Goal: Task Accomplishment & Management: Manage account settings

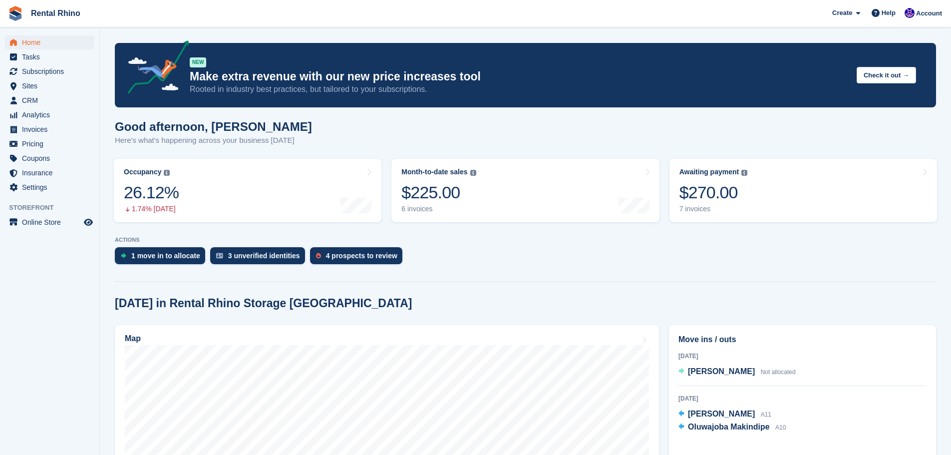
scroll to position [50, 0]
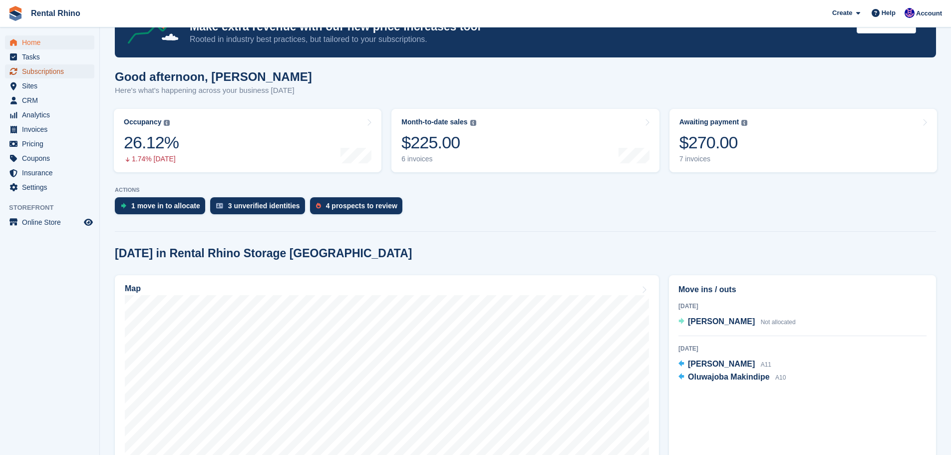
click at [56, 71] on span "Subscriptions" at bounding box center [52, 71] width 60 height 14
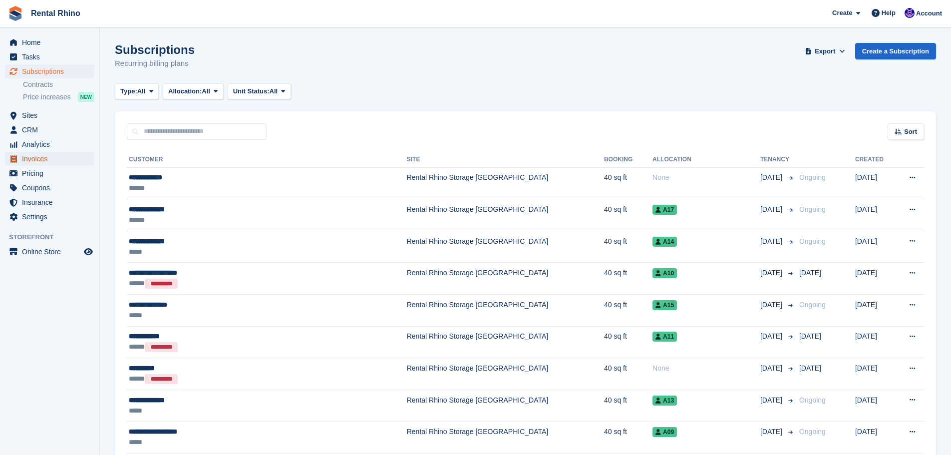
click at [52, 156] on span "Invoices" at bounding box center [52, 159] width 60 height 14
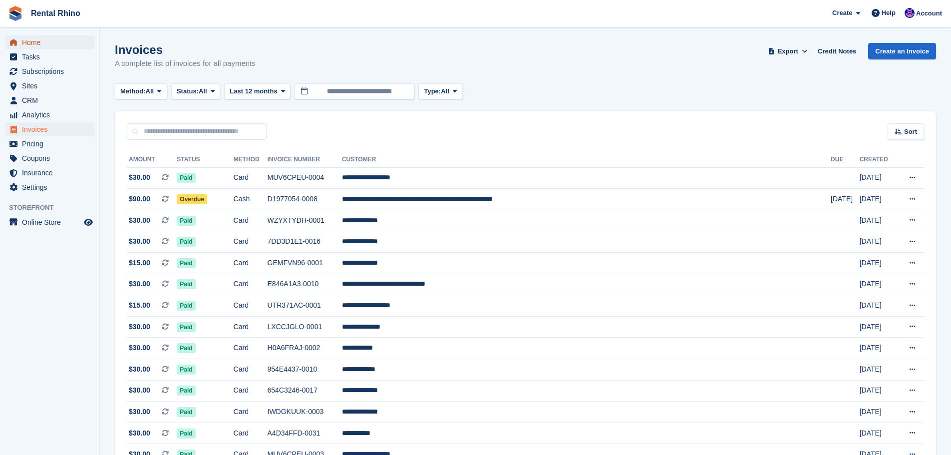
click at [30, 41] on span "Home" at bounding box center [52, 42] width 60 height 14
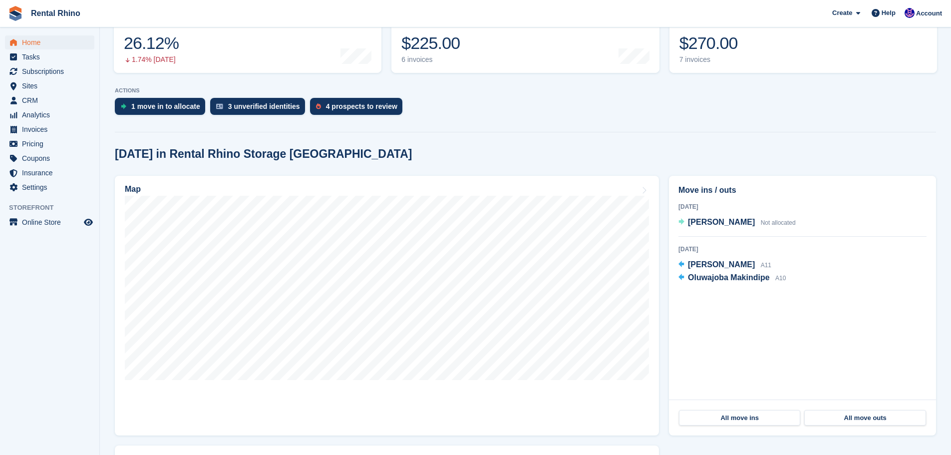
scroll to position [150, 0]
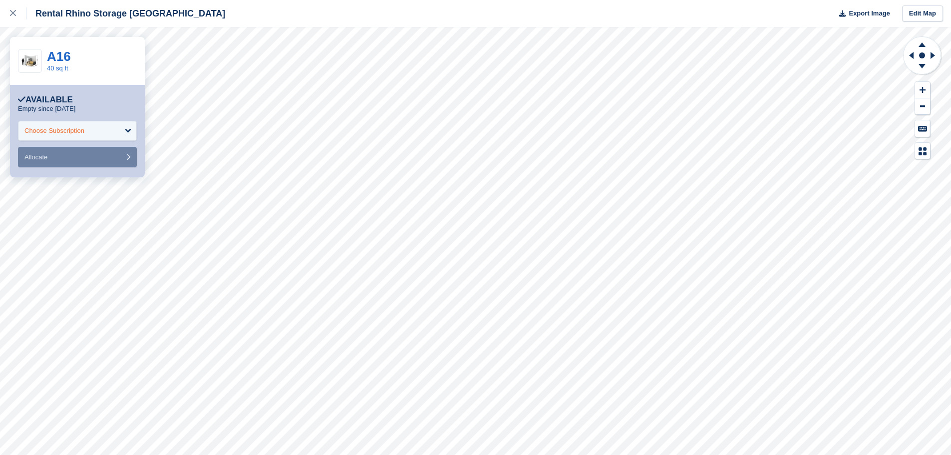
click at [55, 126] on div "Choose Subscription" at bounding box center [54, 131] width 60 height 10
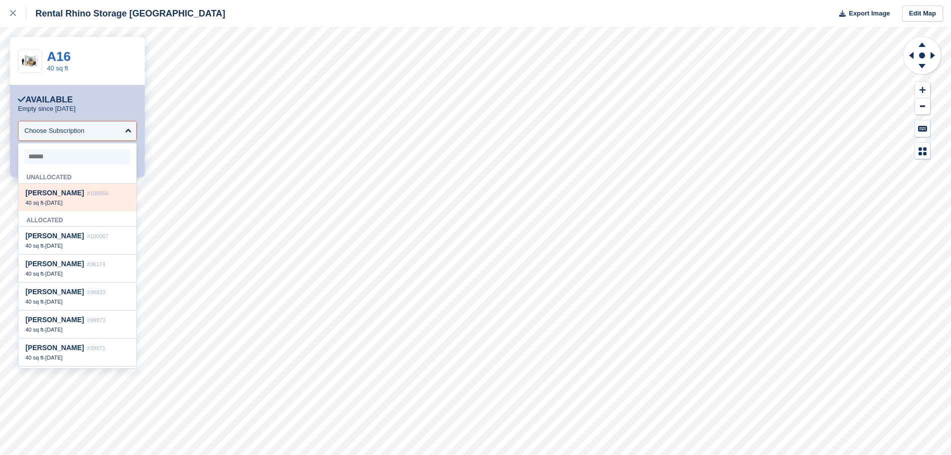
click at [76, 209] on div "Drew Campbell #100956 40 sq ft - 15 Aug" at bounding box center [77, 197] width 118 height 27
select select "******"
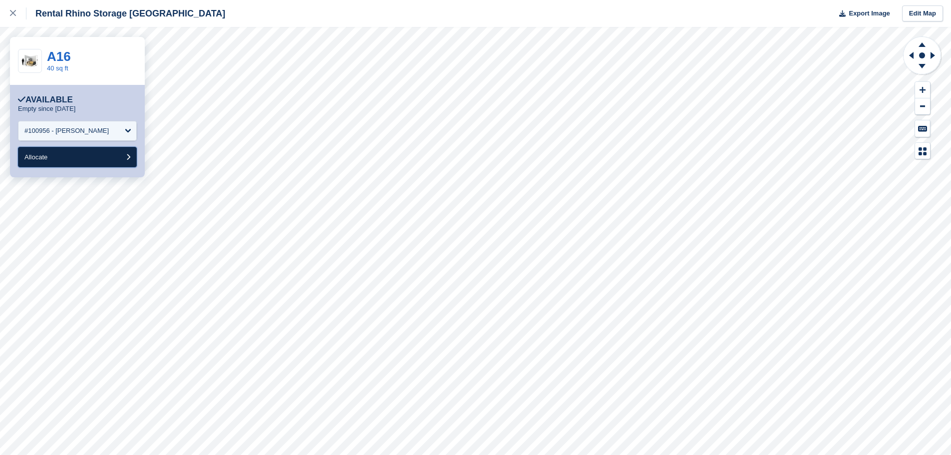
click at [61, 157] on button "Allocate" at bounding box center [77, 157] width 119 height 20
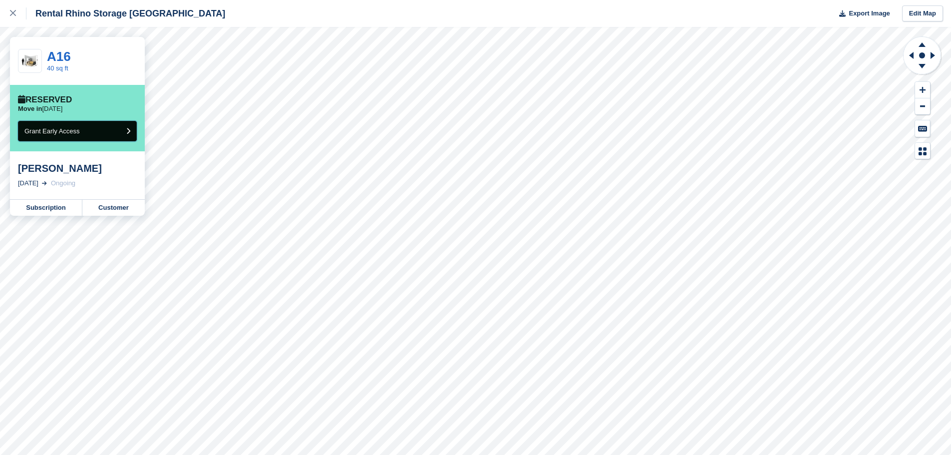
click at [130, 132] on button "Grant Early Access" at bounding box center [77, 131] width 119 height 20
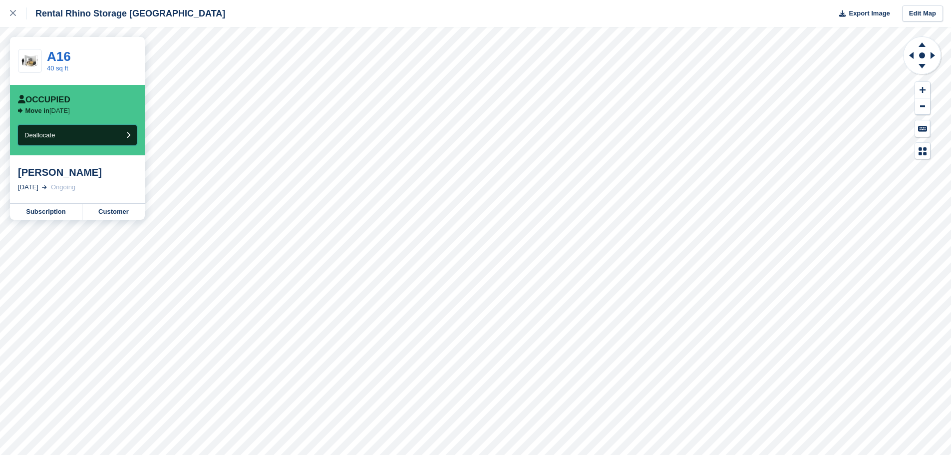
click at [130, 133] on button "Deallocate" at bounding box center [77, 135] width 119 height 20
click at [106, 213] on link "Customer" at bounding box center [113, 212] width 62 height 16
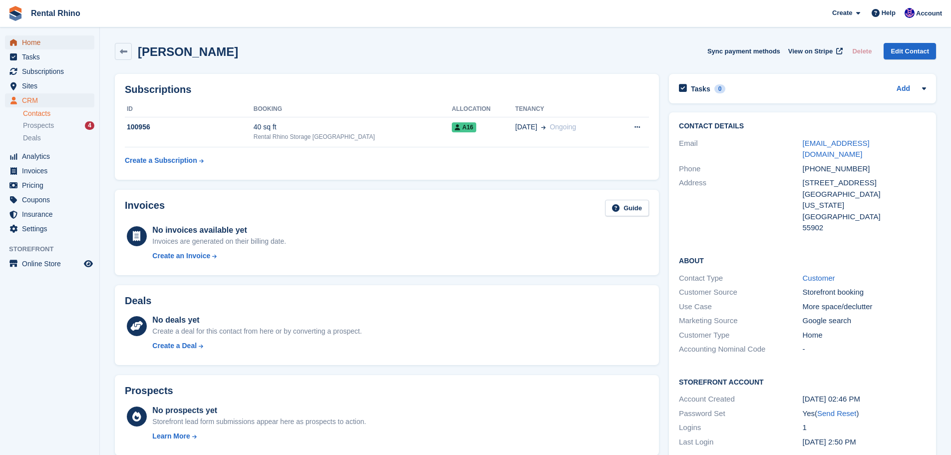
click at [40, 40] on span "Home" at bounding box center [52, 42] width 60 height 14
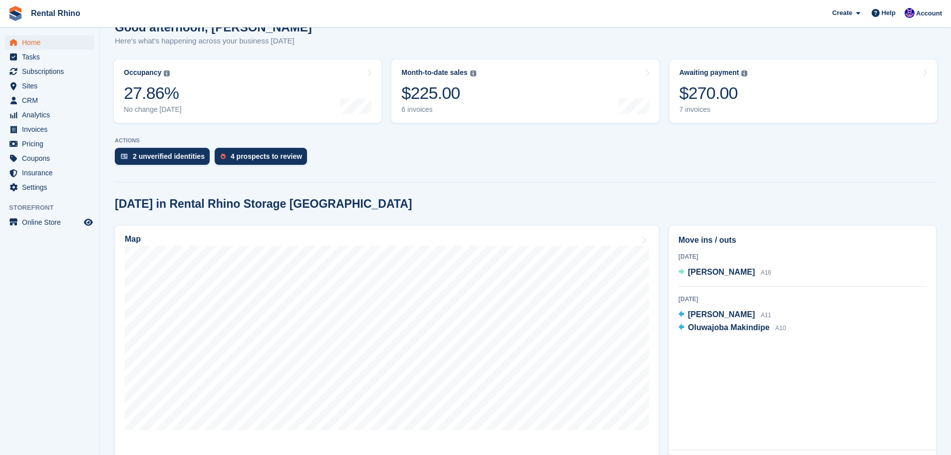
scroll to position [100, 0]
